Goal: Task Accomplishment & Management: Manage account settings

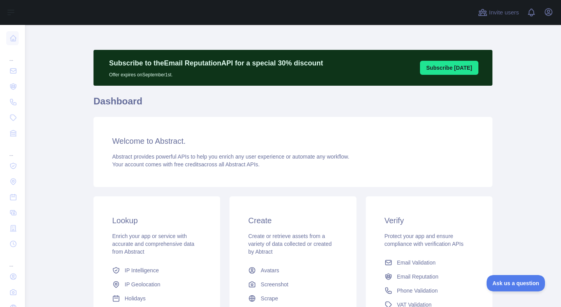
click at [556, 12] on div "Invite users View notifications Open user menu" at bounding box center [293, 12] width 537 height 25
click at [551, 13] on icon "button" at bounding box center [548, 11] width 9 height 9
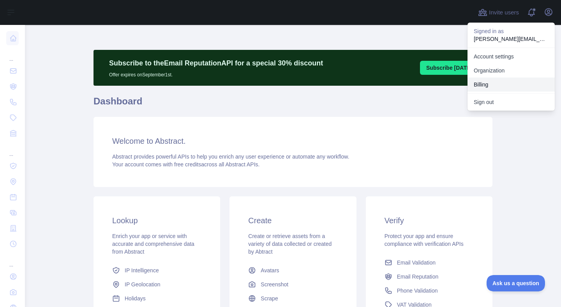
click at [507, 83] on button "Billing" at bounding box center [511, 85] width 87 height 14
